Goal: Transaction & Acquisition: Purchase product/service

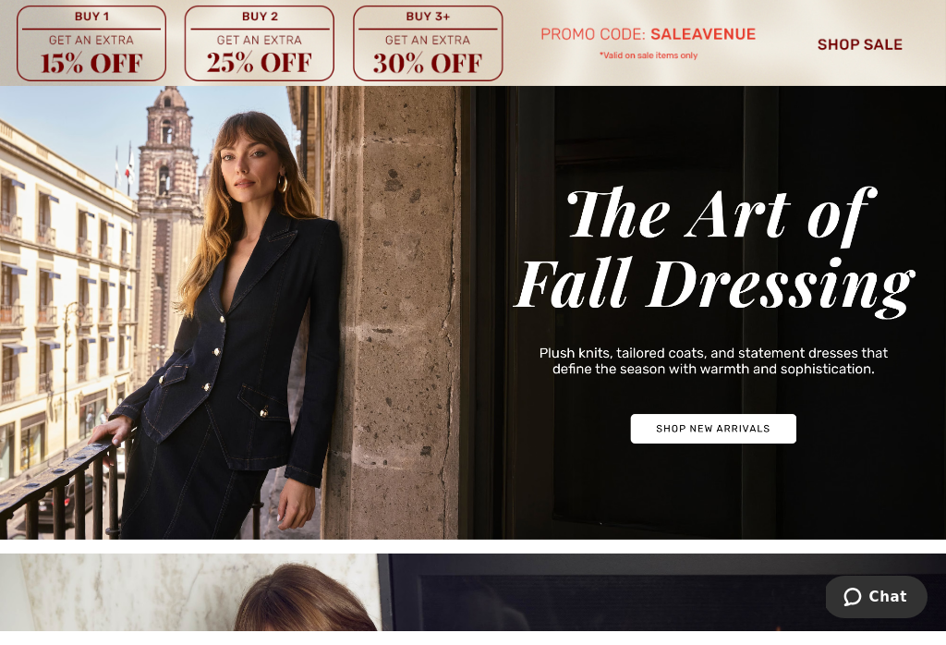
scroll to position [104, 0]
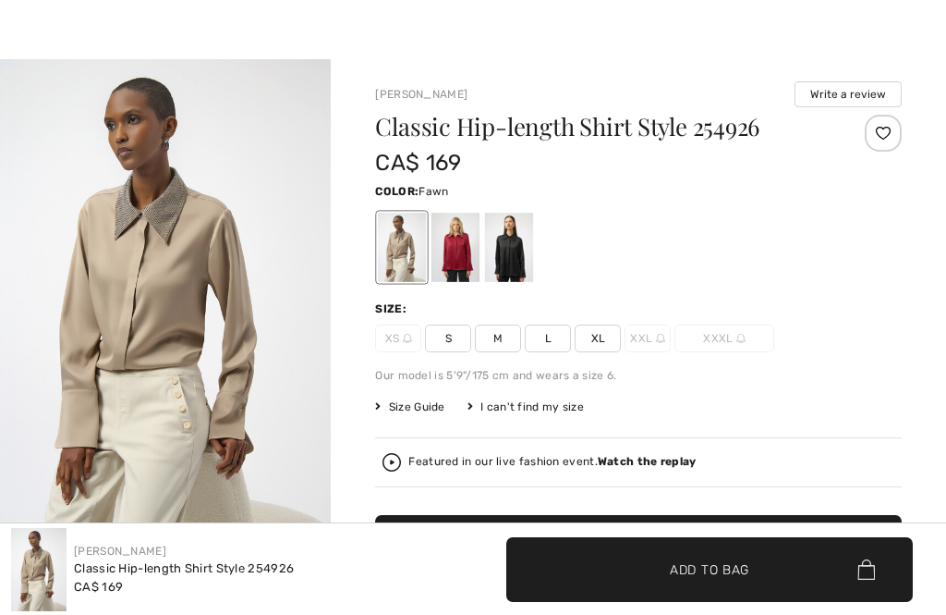
click at [470, 247] on div at bounding box center [456, 247] width 48 height 69
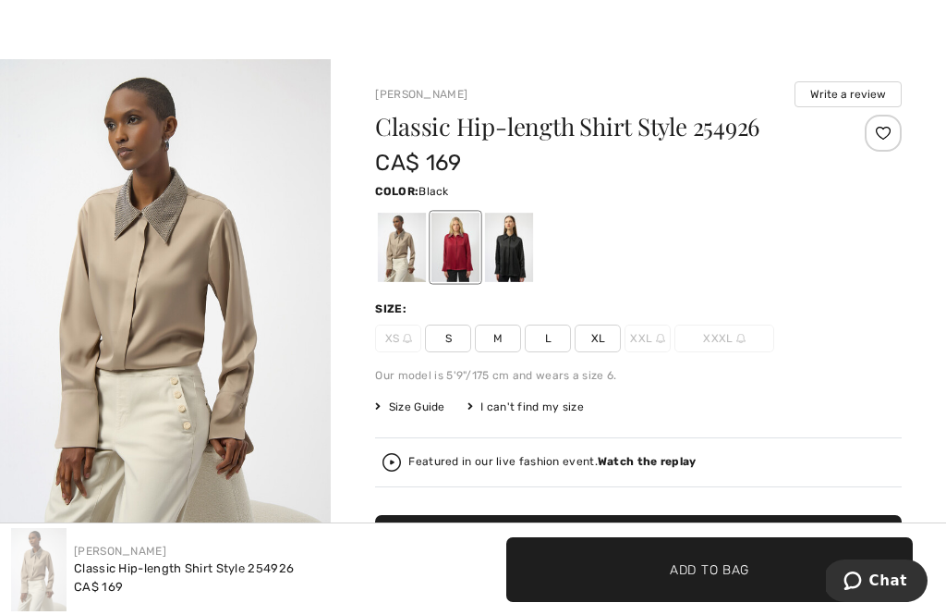
click at [512, 242] on div at bounding box center [509, 247] width 48 height 69
click at [518, 257] on div at bounding box center [509, 247] width 48 height 69
click at [417, 241] on div at bounding box center [402, 247] width 48 height 69
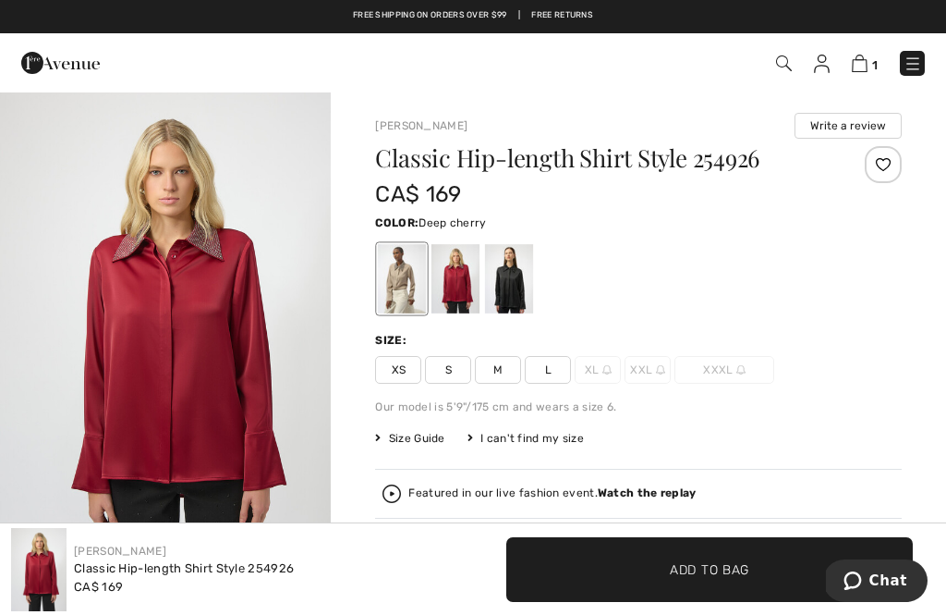
click at [515, 288] on div at bounding box center [509, 278] width 48 height 69
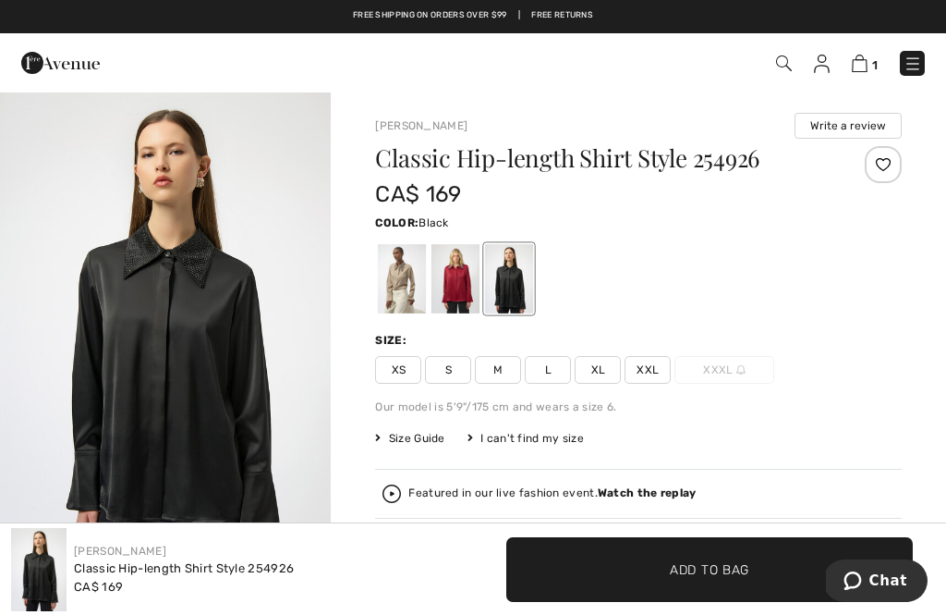
click at [448, 268] on div at bounding box center [456, 278] width 48 height 69
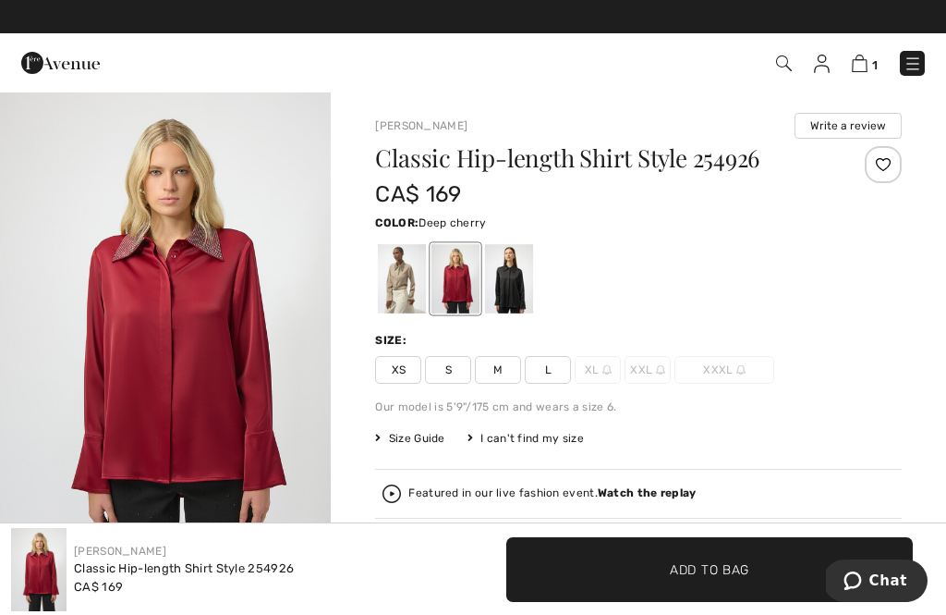
click at [412, 275] on div at bounding box center [402, 278] width 48 height 69
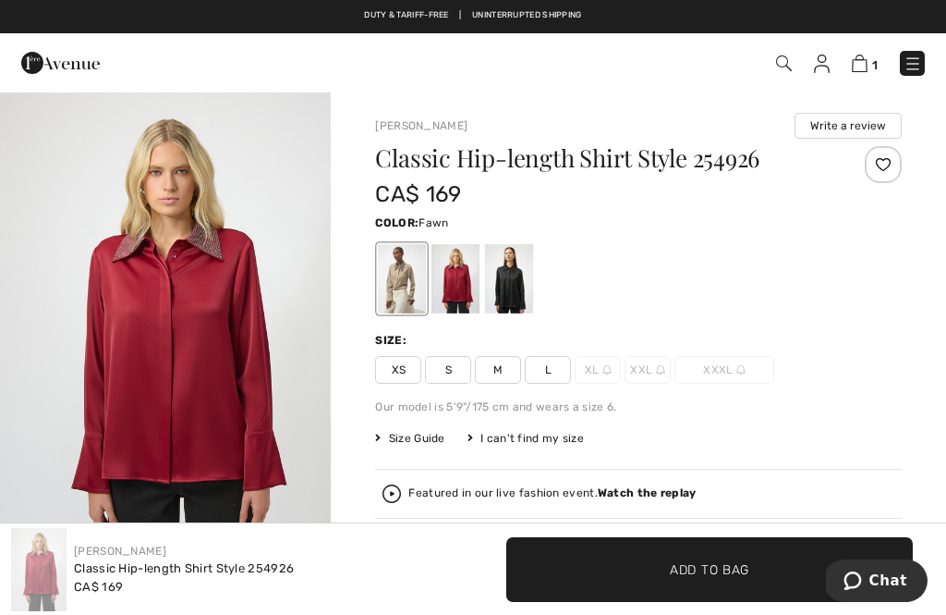
click at [413, 271] on div at bounding box center [402, 278] width 48 height 69
